Goal: Check status: Check status

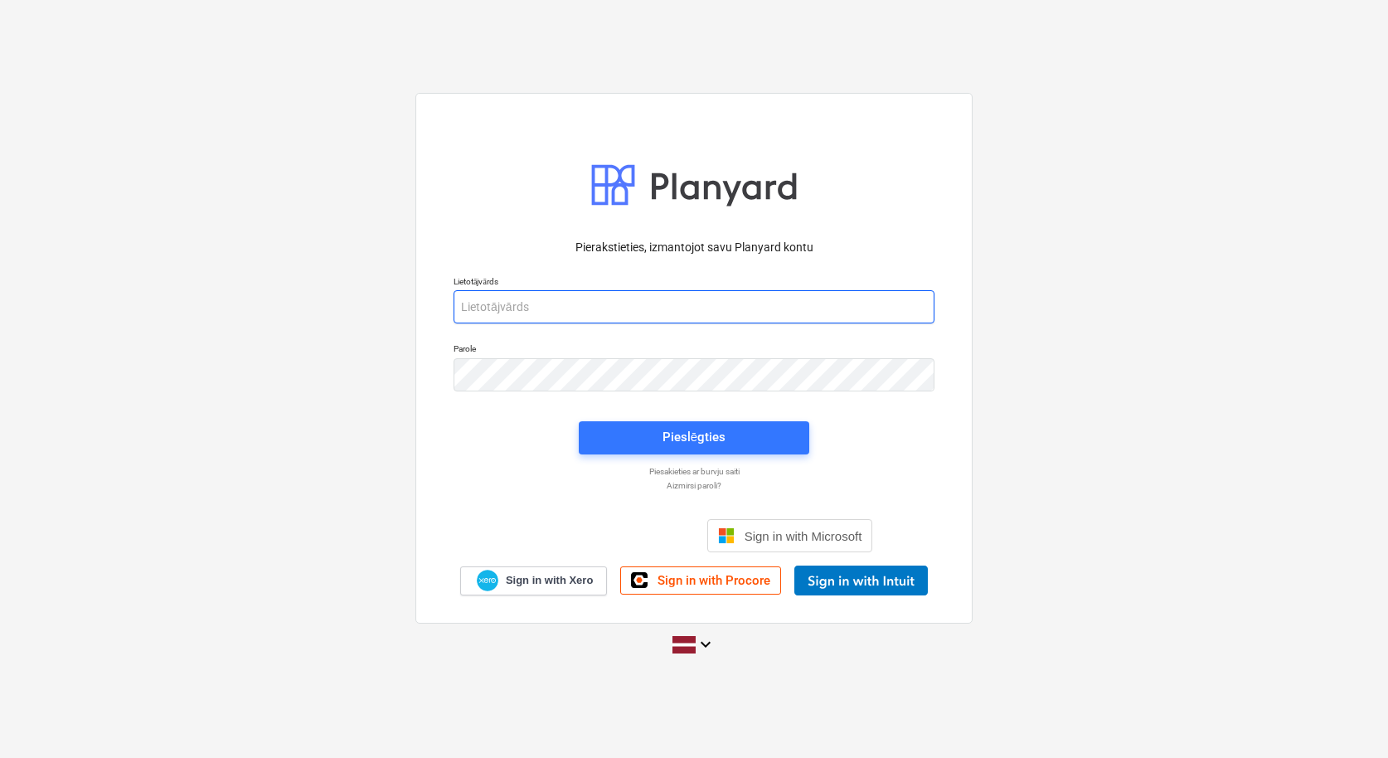
type input "[PERSON_NAME][EMAIL_ADDRESS][PERSON_NAME][DOMAIN_NAME]"
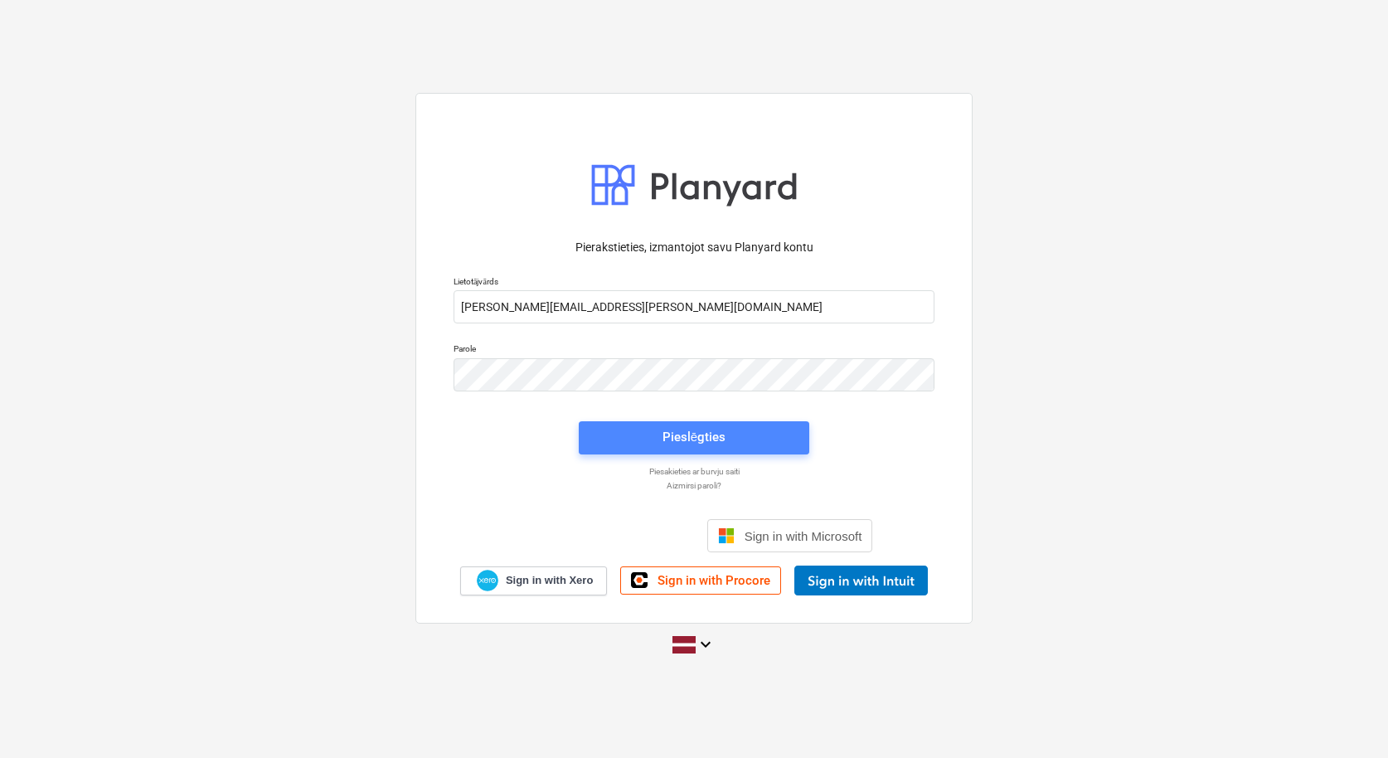
click at [673, 435] on div "Pieslēgties" at bounding box center [693, 437] width 63 height 22
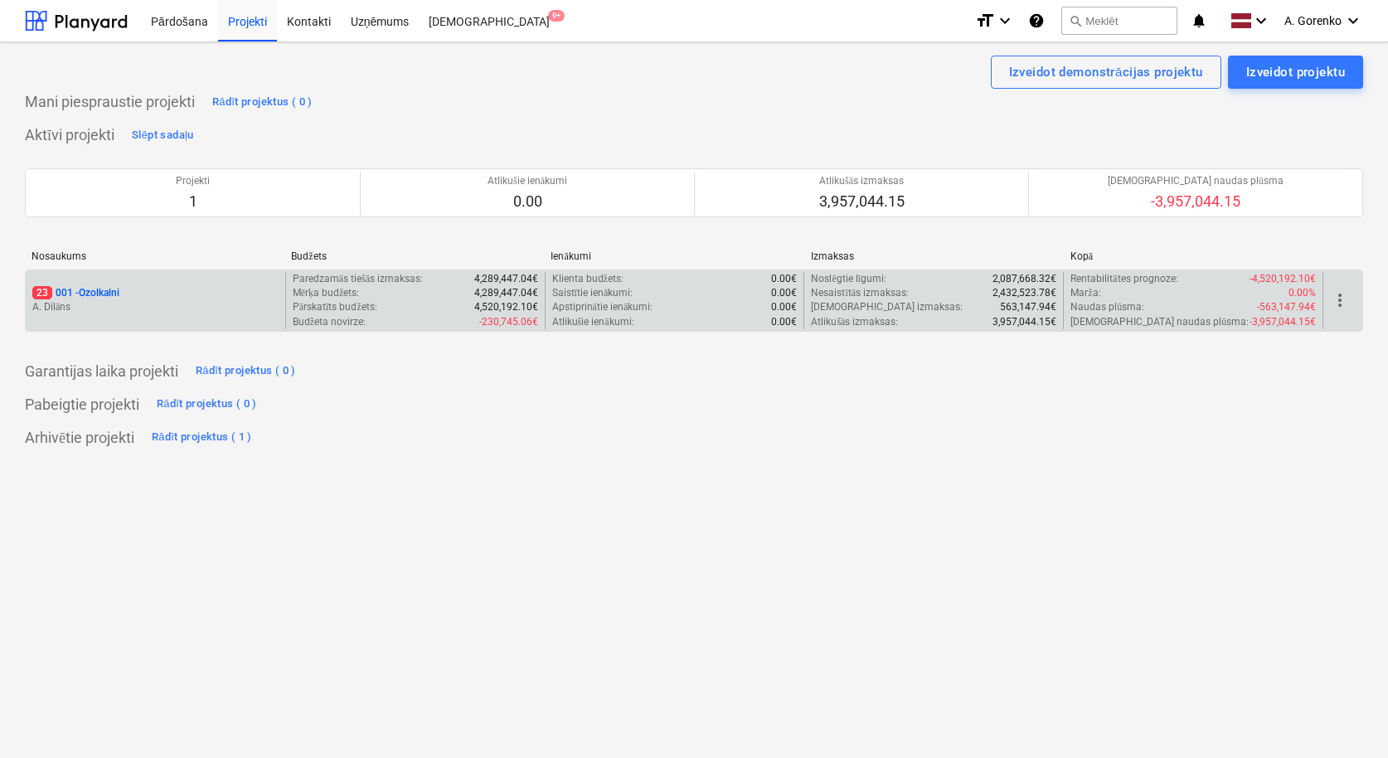
click at [99, 293] on p "23 001 - Ozolkalni" at bounding box center [75, 293] width 87 height 14
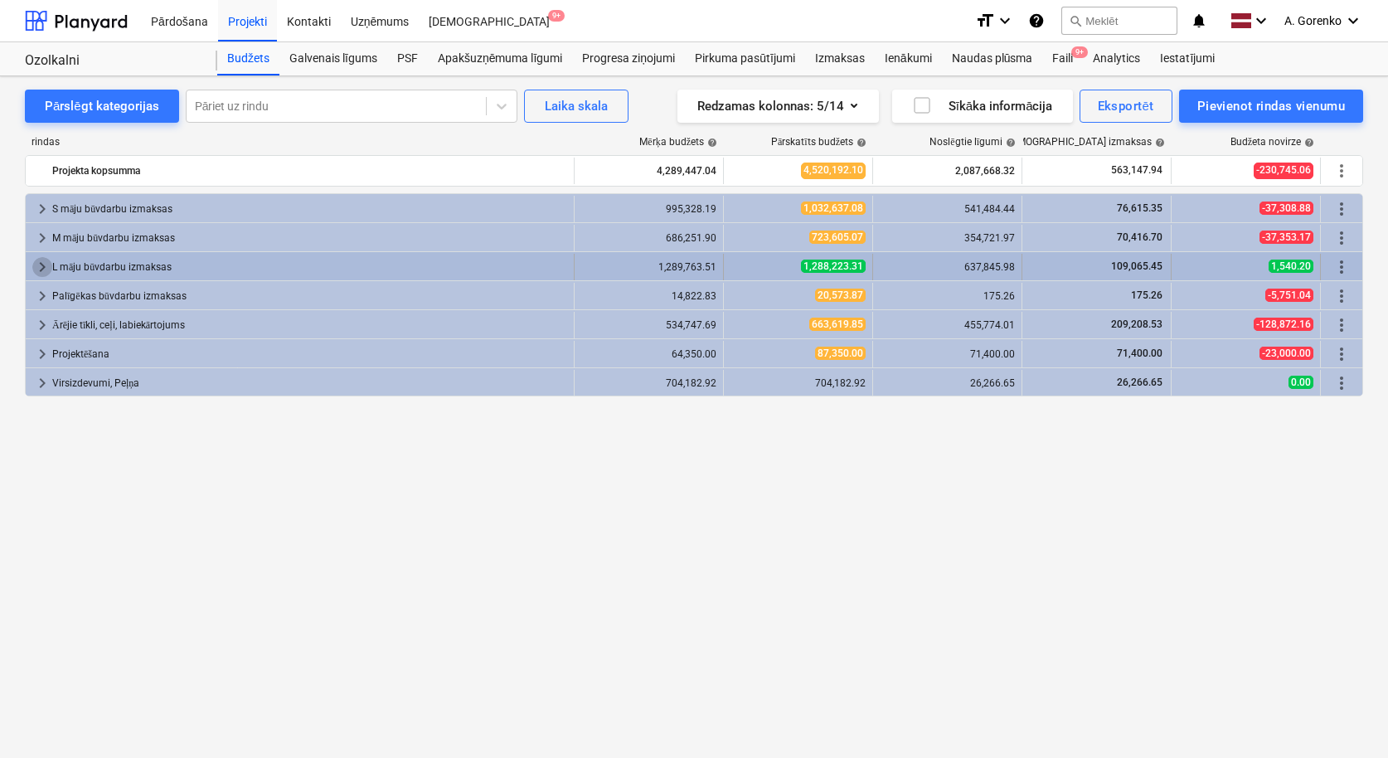
click at [37, 264] on span "keyboard_arrow_right" at bounding box center [42, 267] width 20 height 20
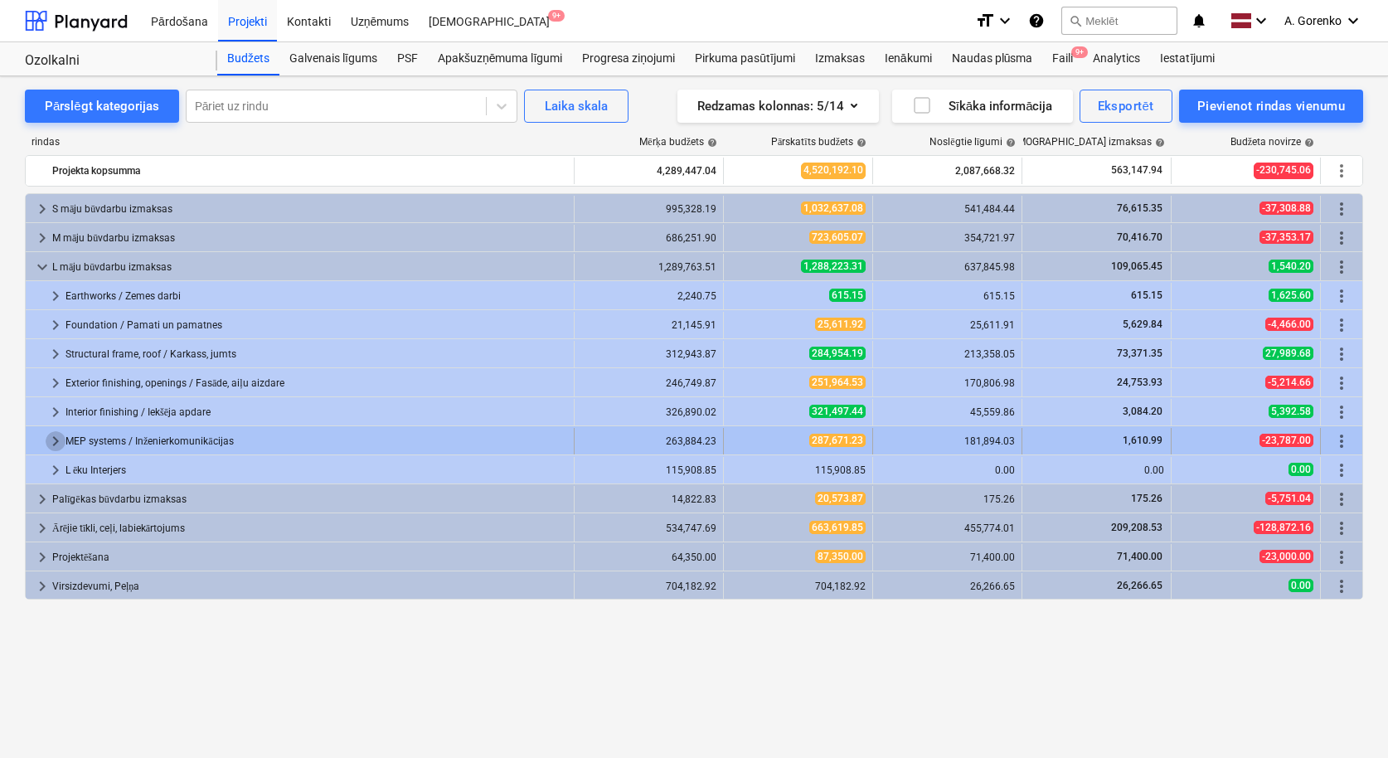
click at [47, 438] on span "keyboard_arrow_right" at bounding box center [56, 441] width 20 height 20
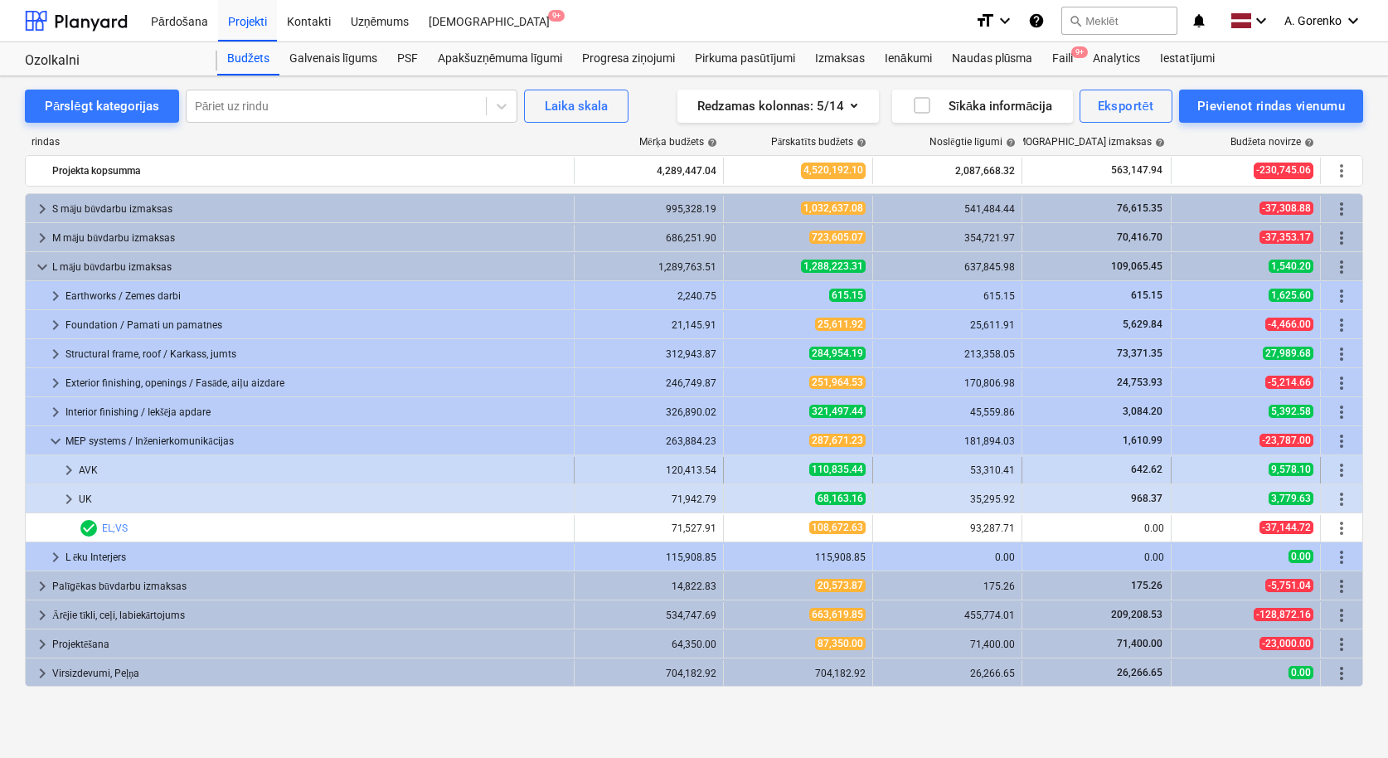
click at [66, 467] on span "keyboard_arrow_right" at bounding box center [69, 470] width 20 height 20
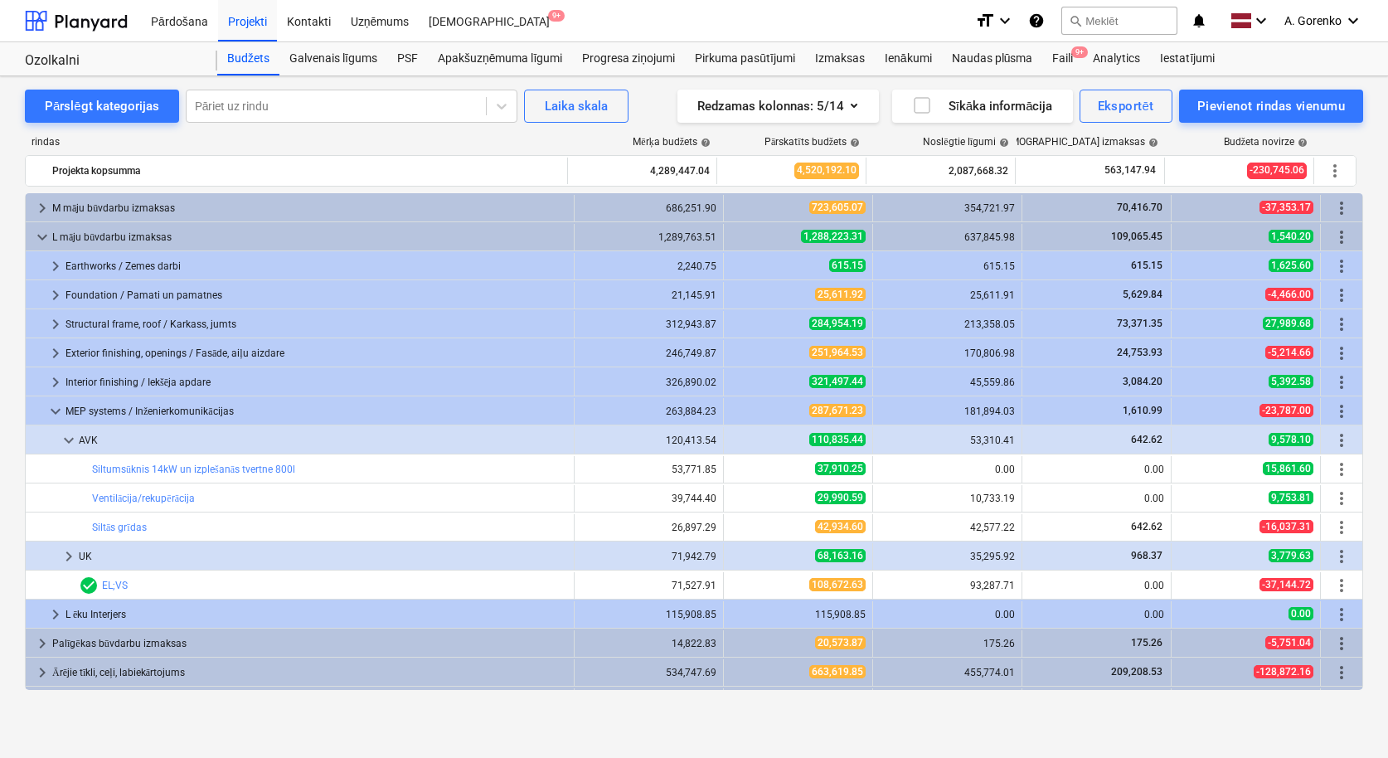
scroll to position [30, 0]
click at [61, 552] on span "keyboard_arrow_right" at bounding box center [69, 556] width 20 height 20
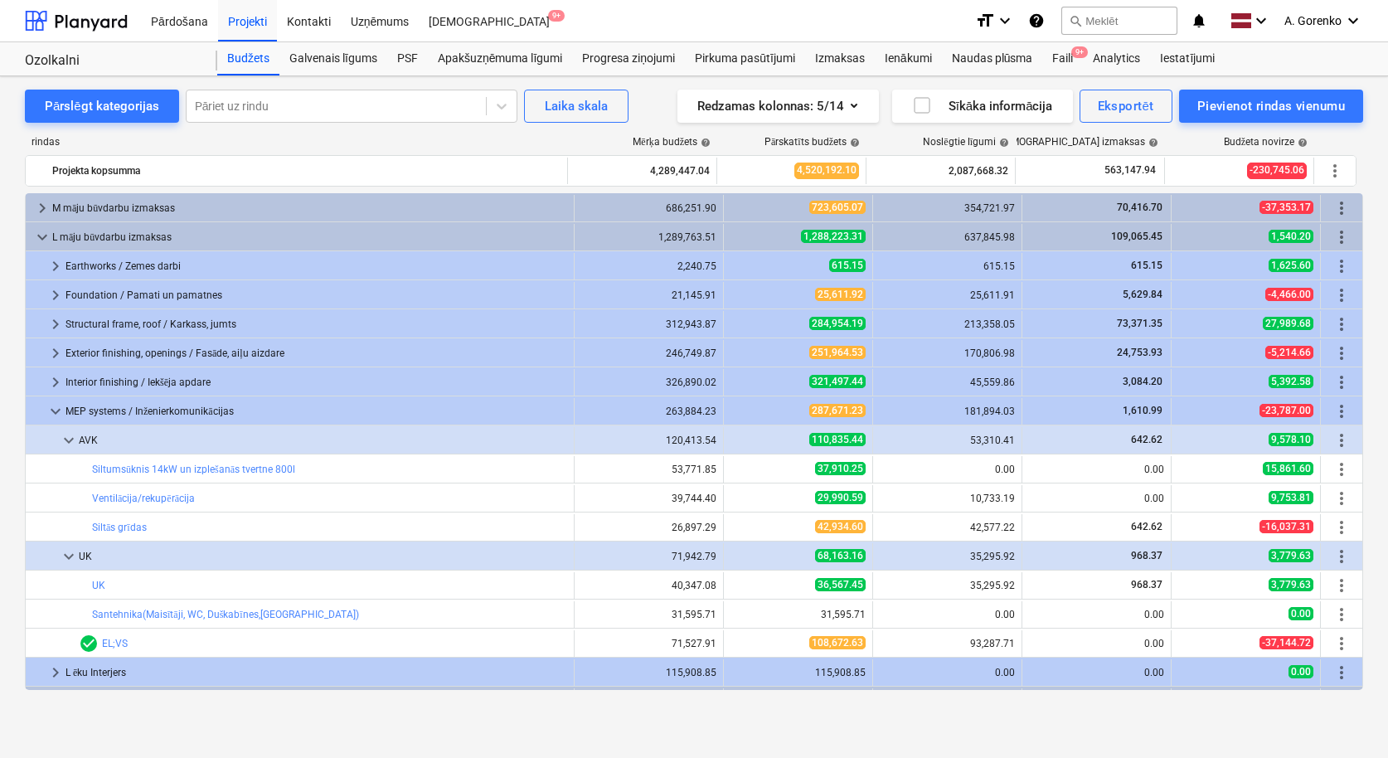
scroll to position [53, 0]
